Goal: Navigation & Orientation: Find specific page/section

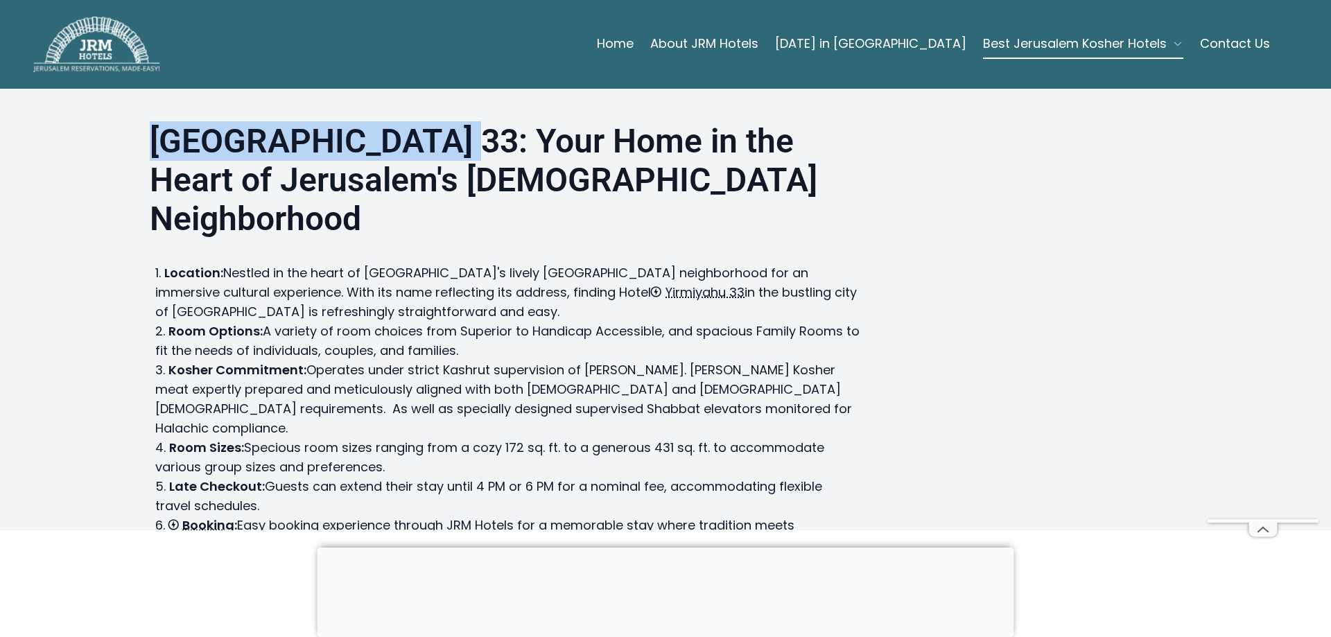
drag, startPoint x: 146, startPoint y: 138, endPoint x: 429, endPoint y: 132, distance: 283.6
click at [429, 132] on strong "[GEOGRAPHIC_DATA] 33: Your Home in the Heart of Jerusalem's [DEMOGRAPHIC_DATA] …" at bounding box center [484, 179] width 668 height 117
copy strong "Hotel Yirmiyahu 33"
click at [280, 141] on strong "[GEOGRAPHIC_DATA] 33: Your Home in the Heart of Jerusalem's [DEMOGRAPHIC_DATA] …" at bounding box center [484, 179] width 668 height 117
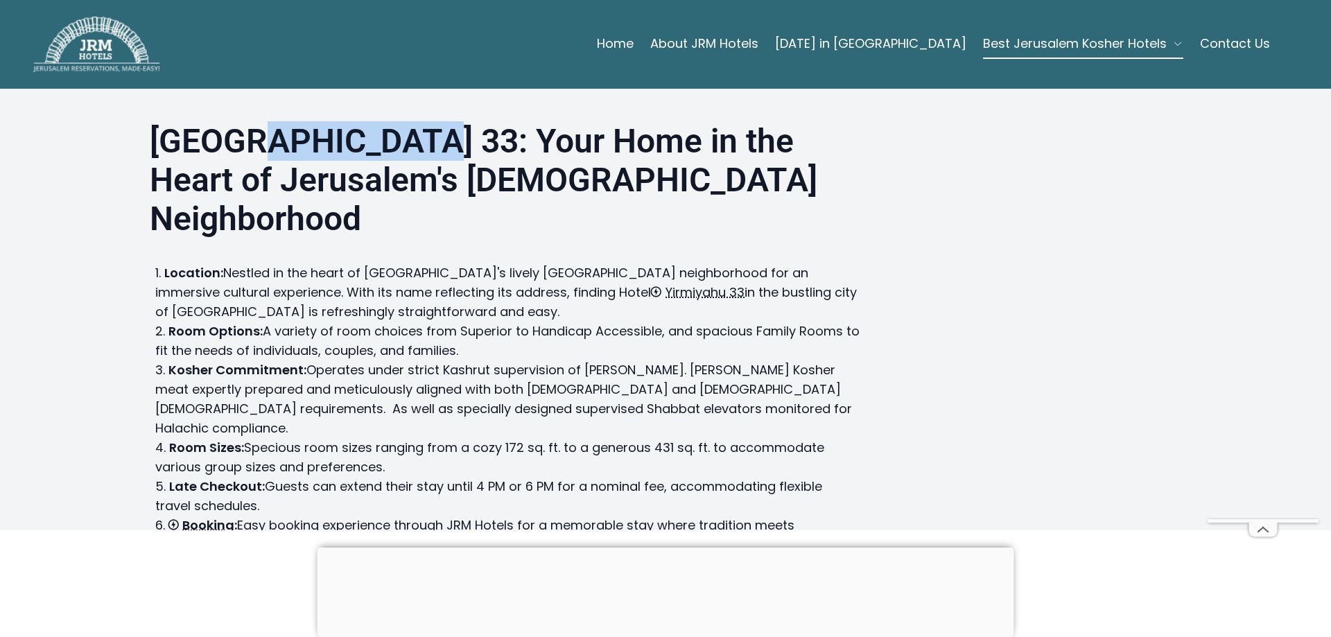
drag, startPoint x: 331, startPoint y: 148, endPoint x: 267, endPoint y: 146, distance: 64.5
click at [331, 148] on strong "[GEOGRAPHIC_DATA] 33: Your Home in the Heart of Jerusalem's [DEMOGRAPHIC_DATA] …" at bounding box center [484, 179] width 668 height 117
click at [175, 124] on strong "[GEOGRAPHIC_DATA] 33: Your Home in the Heart of Jerusalem's [DEMOGRAPHIC_DATA] …" at bounding box center [484, 179] width 668 height 117
drag, startPoint x: 146, startPoint y: 135, endPoint x: 428, endPoint y: 142, distance: 282.9
click at [428, 142] on strong "[GEOGRAPHIC_DATA] 33: Your Home in the Heart of Jerusalem's [DEMOGRAPHIC_DATA] …" at bounding box center [484, 179] width 668 height 117
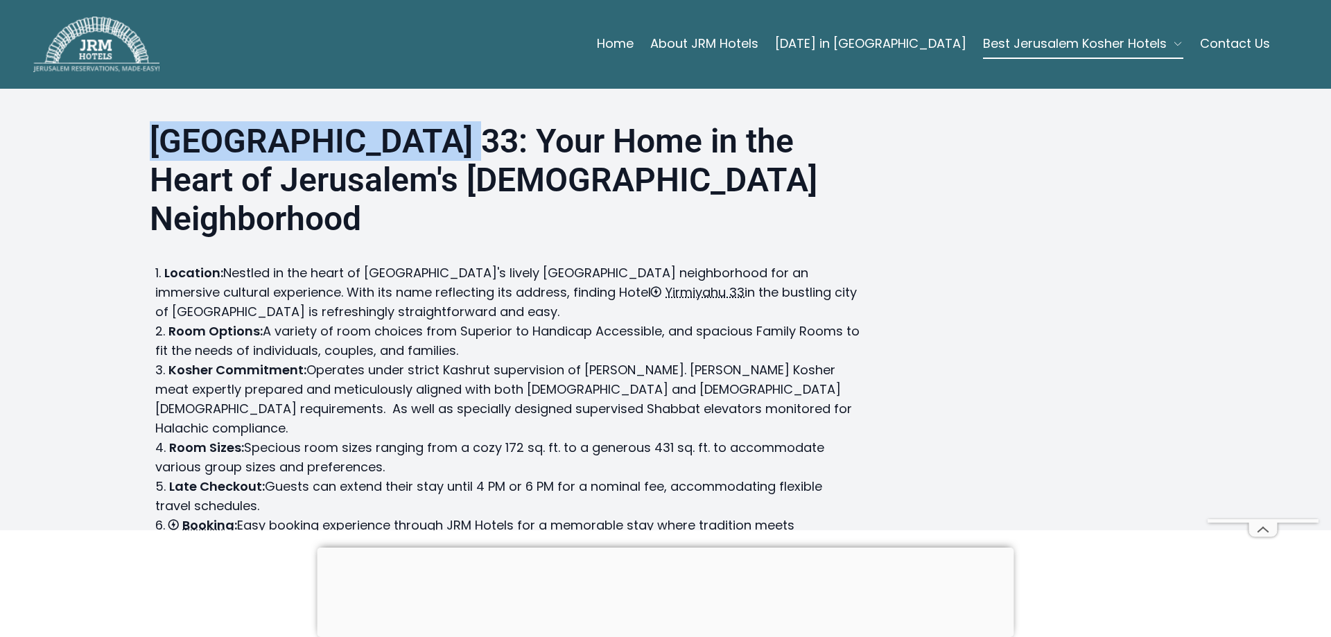
copy strong "Hotel Yirmiyahu 33"
